Goal: Task Accomplishment & Management: Use online tool/utility

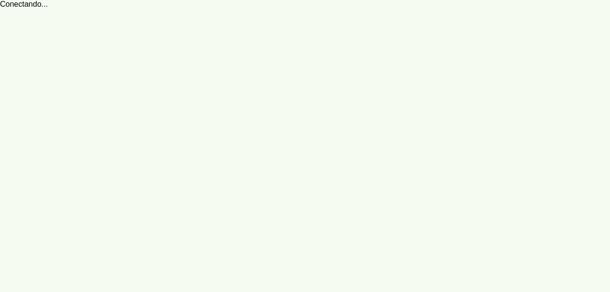
click at [247, 93] on robot-service-page at bounding box center [305, 146] width 610 height 292
